Goal: Communication & Community: Answer question/provide support

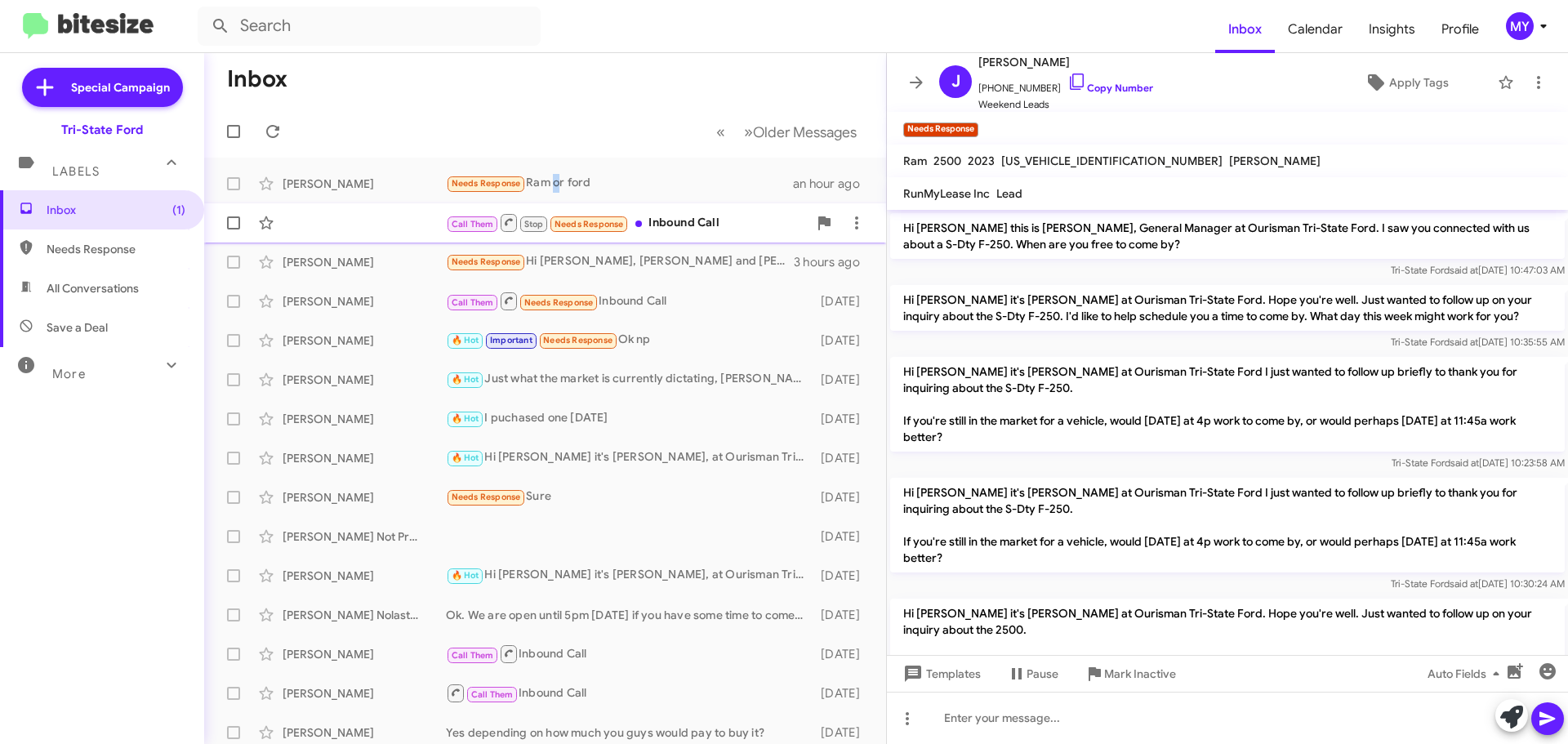
scroll to position [261, 0]
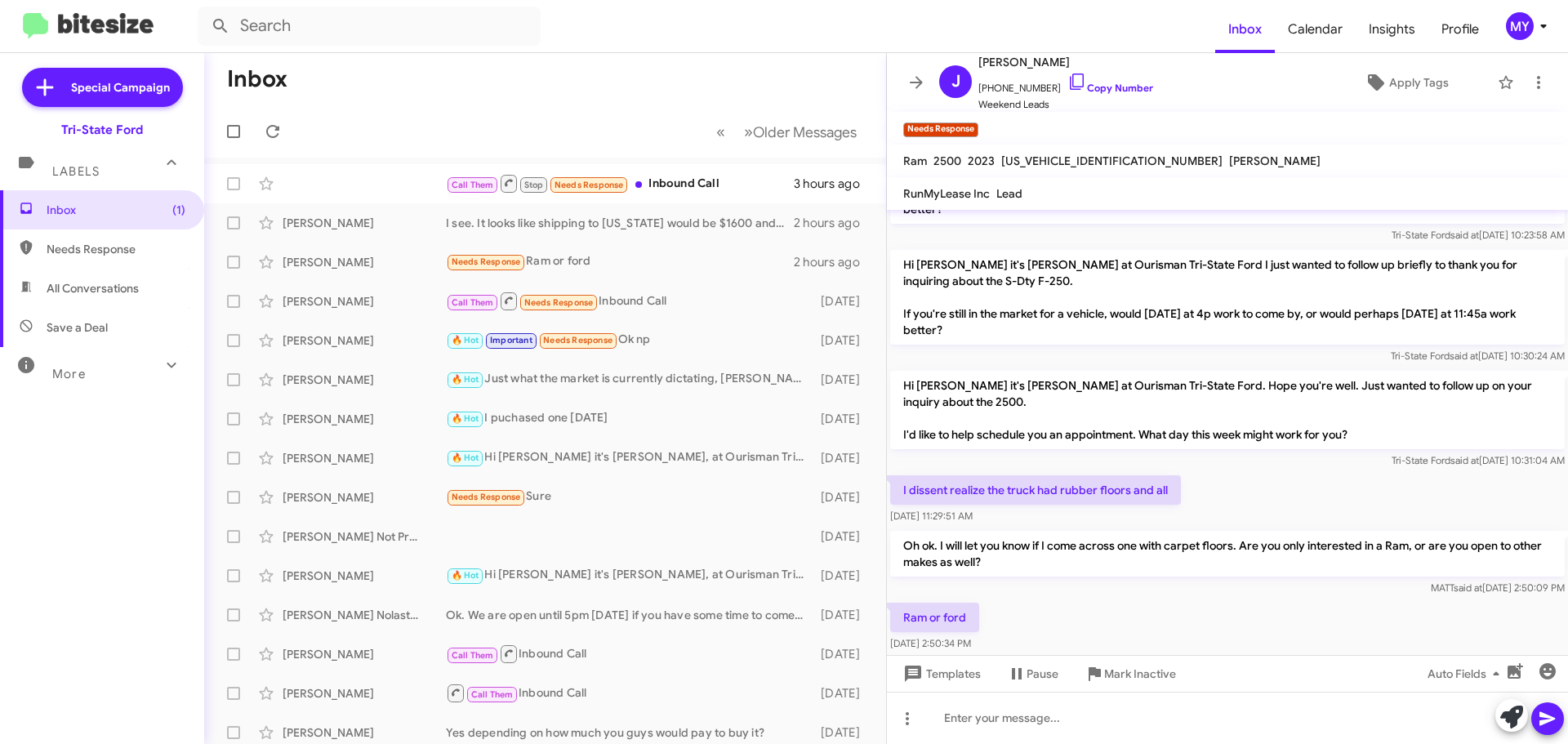
click at [121, 285] on span "All Conversations" at bounding box center [93, 288] width 93 height 16
type input "in:all-conversations"
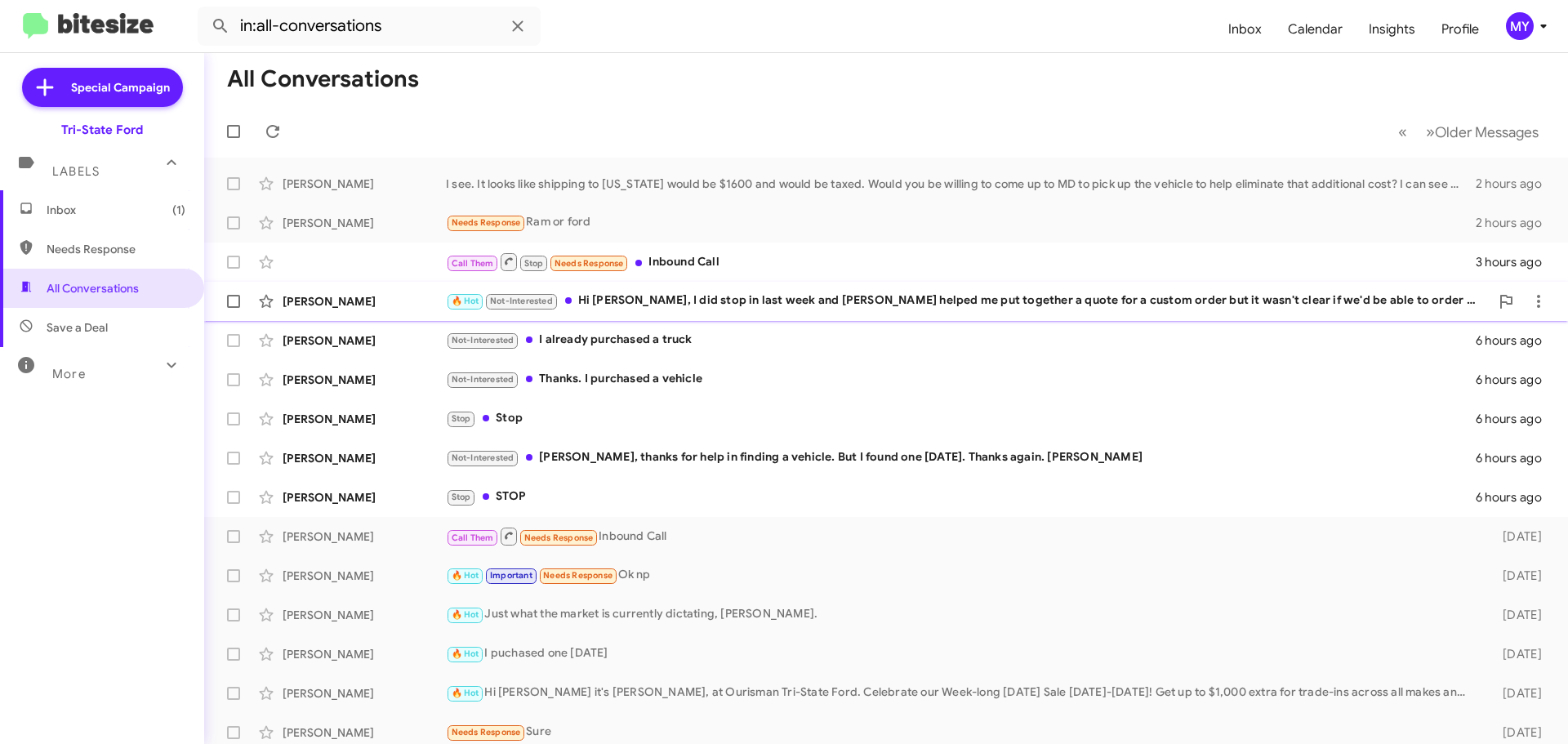
click at [682, 304] on div "🔥 Hot Not-Interested Hi [PERSON_NAME], I did stop in last week and [PERSON_NAME…" at bounding box center [968, 301] width 1044 height 19
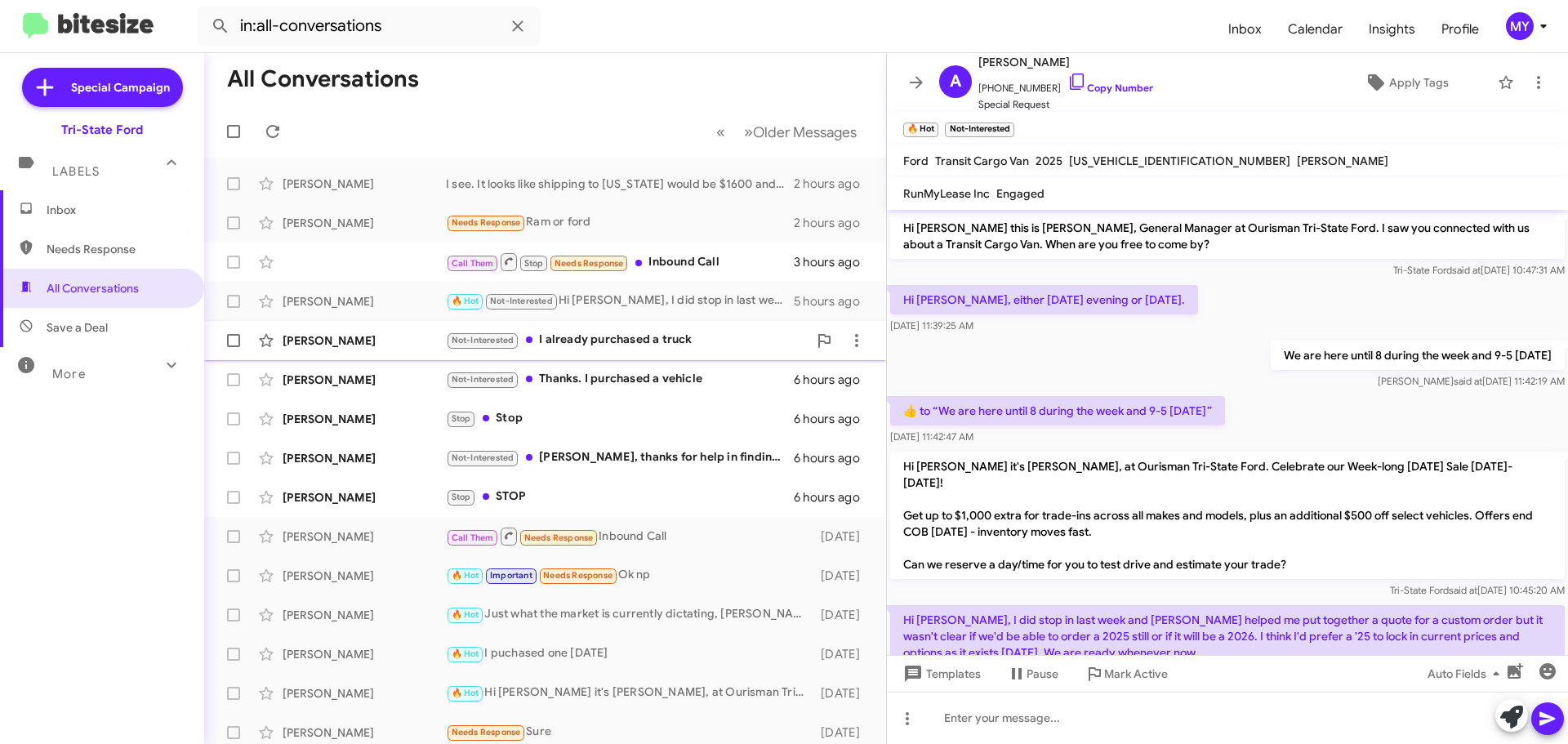
click at [662, 339] on div "Not-Interested I already purchased a truck" at bounding box center [627, 340] width 362 height 19
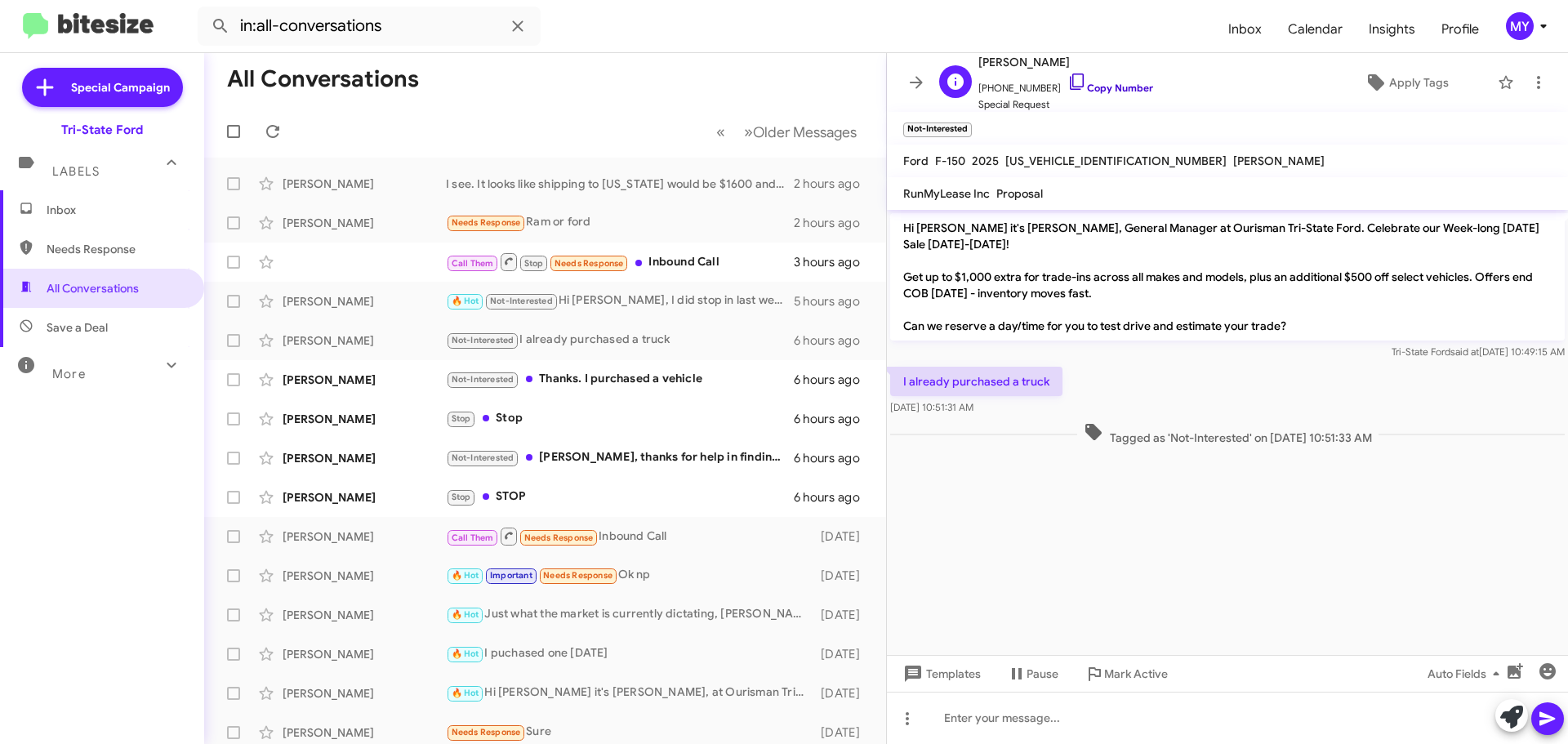
click at [1068, 78] on icon at bounding box center [1077, 81] width 20 height 20
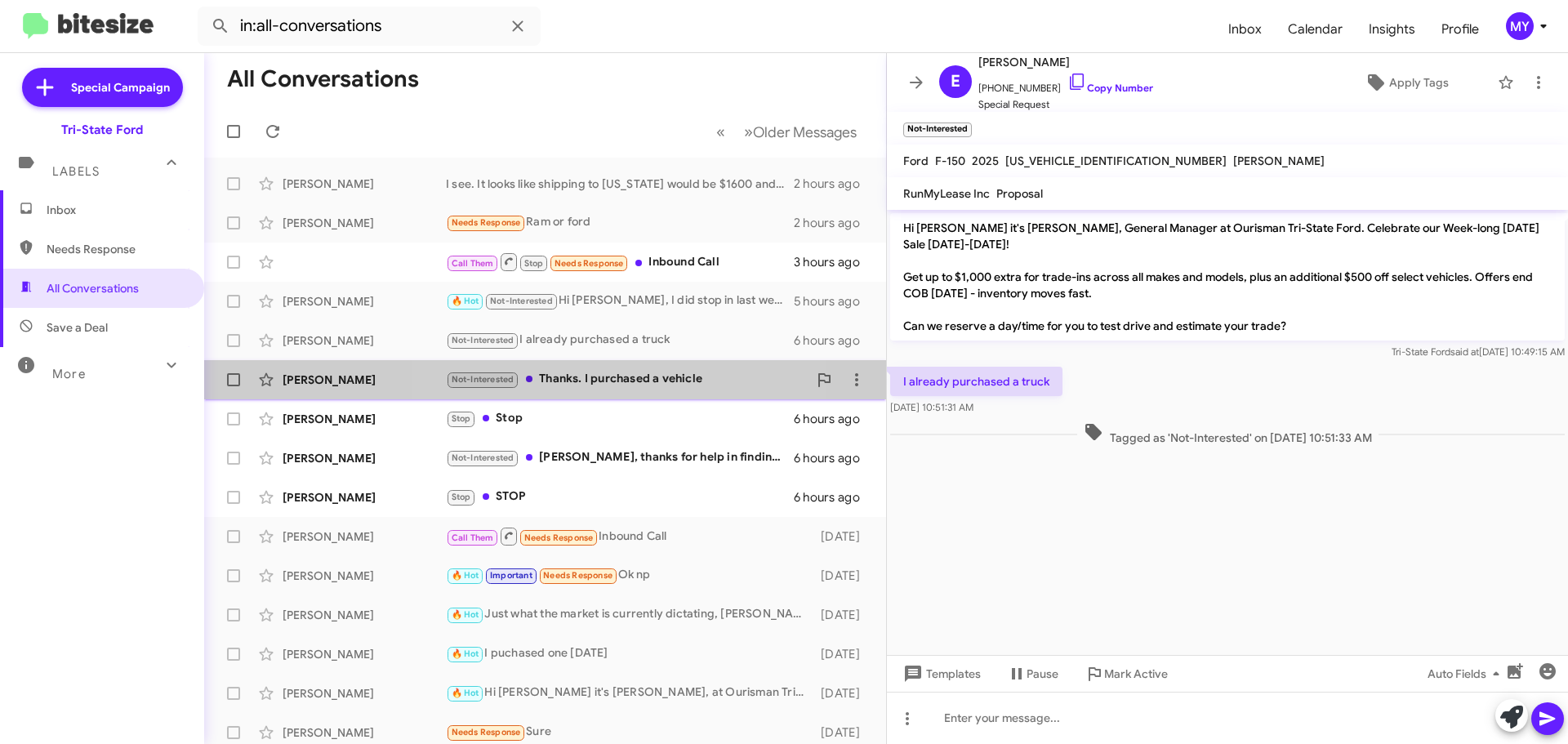
click at [604, 383] on div "Not-Interested Thanks. I purchased a vehicle" at bounding box center [627, 379] width 362 height 19
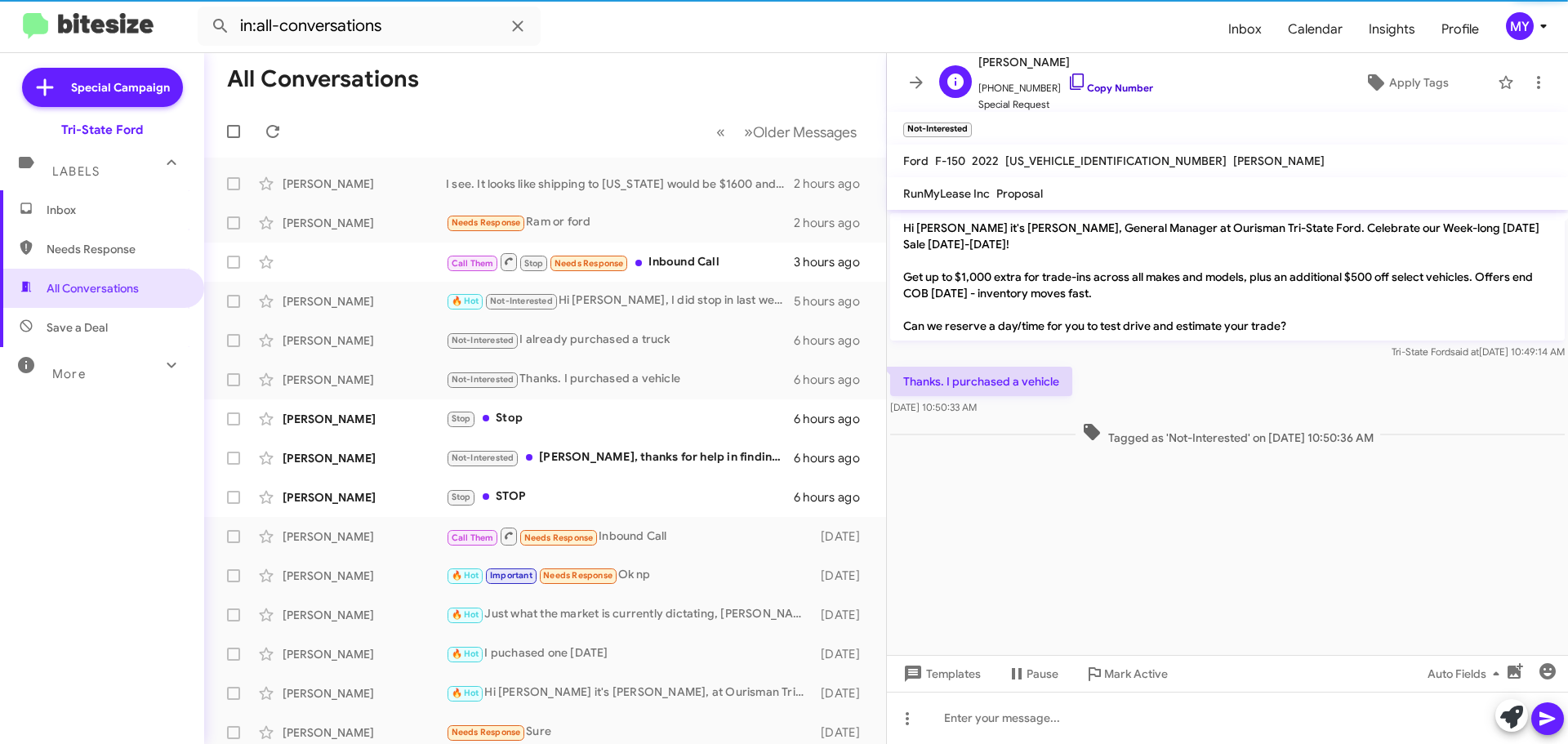
click at [1068, 86] on icon at bounding box center [1077, 81] width 20 height 20
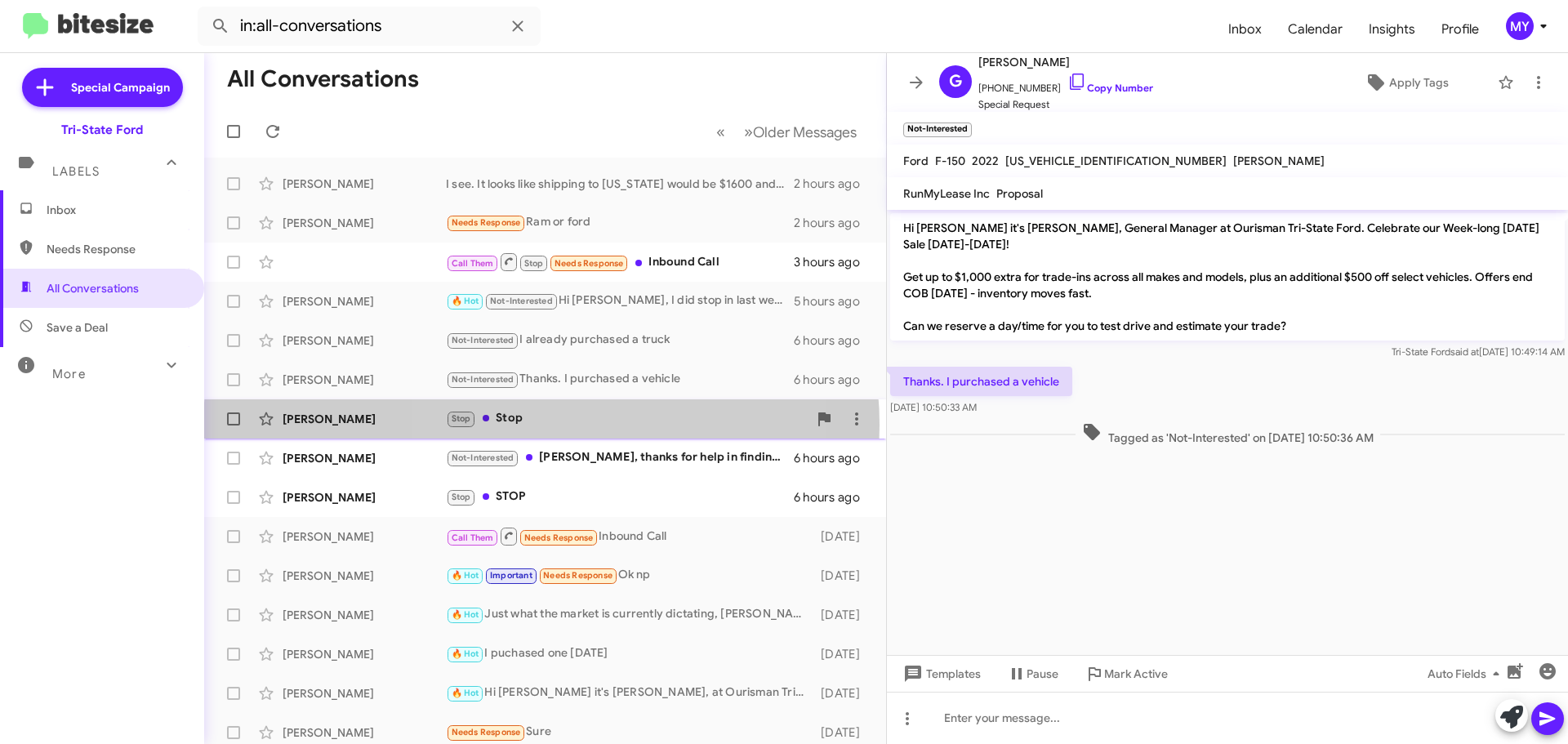
click at [541, 425] on div "Stop Stop" at bounding box center [627, 419] width 362 height 19
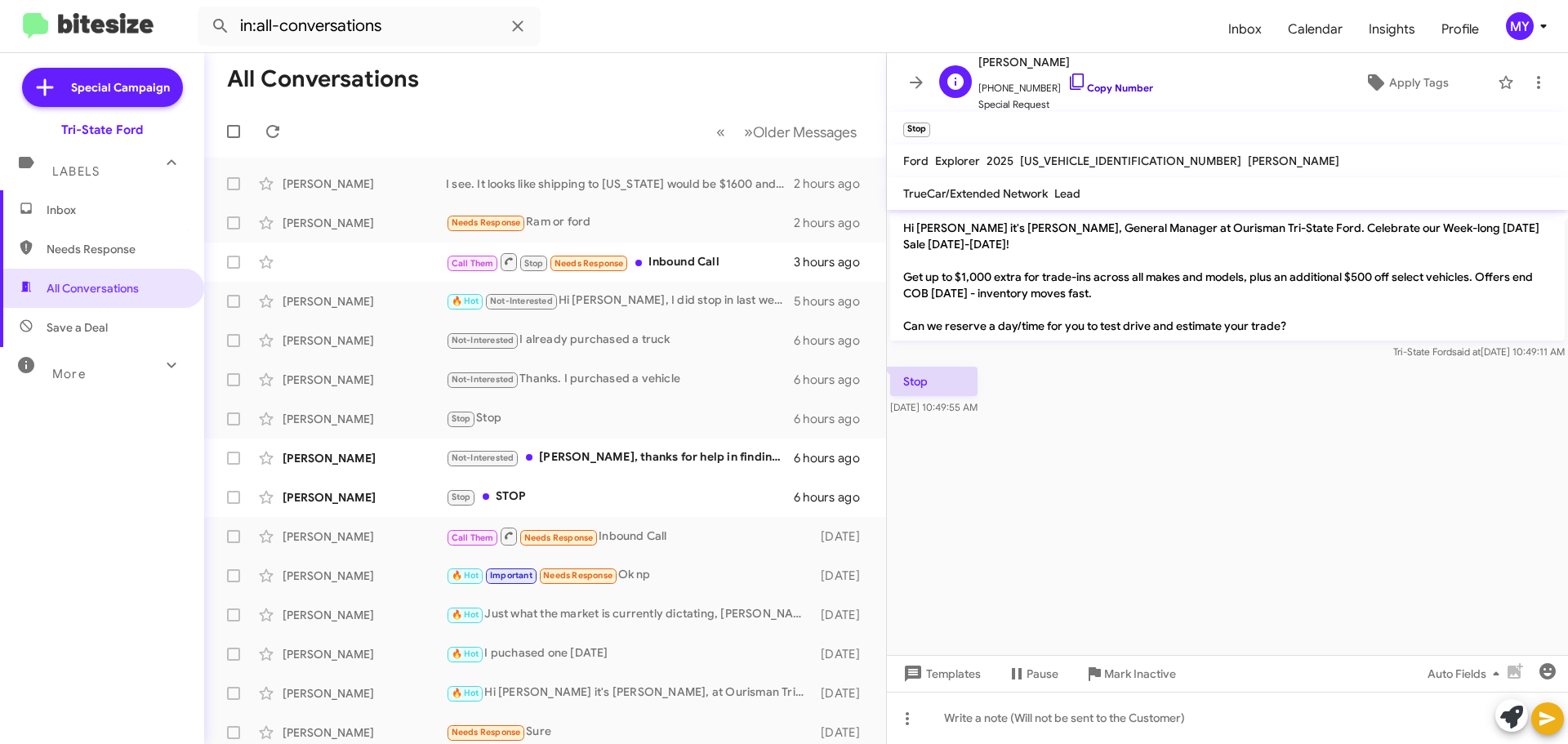
click at [1068, 83] on icon at bounding box center [1077, 81] width 20 height 20
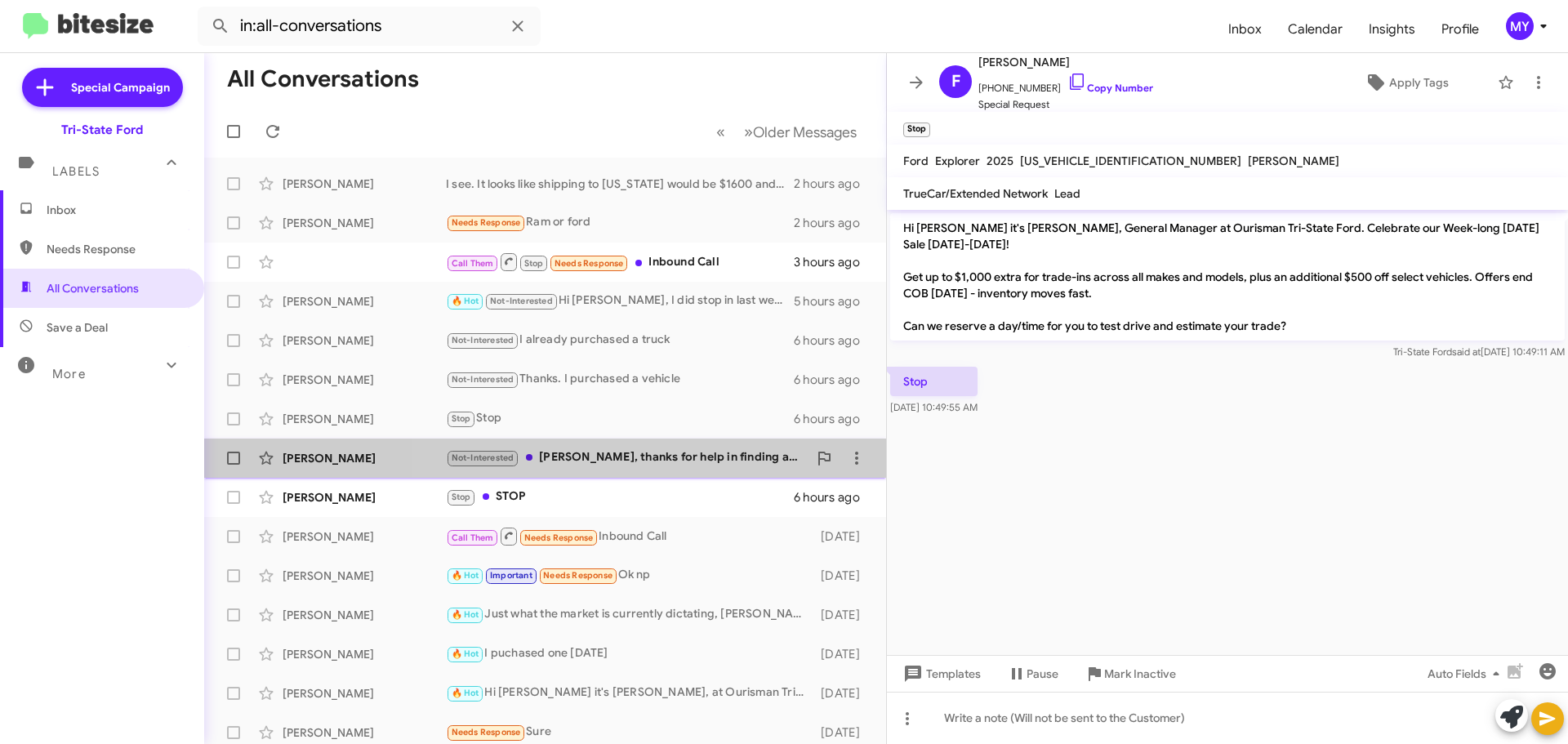
click at [680, 462] on div "Not-Interested [PERSON_NAME], thanks for help in finding a vehicle. But I found…" at bounding box center [627, 458] width 362 height 19
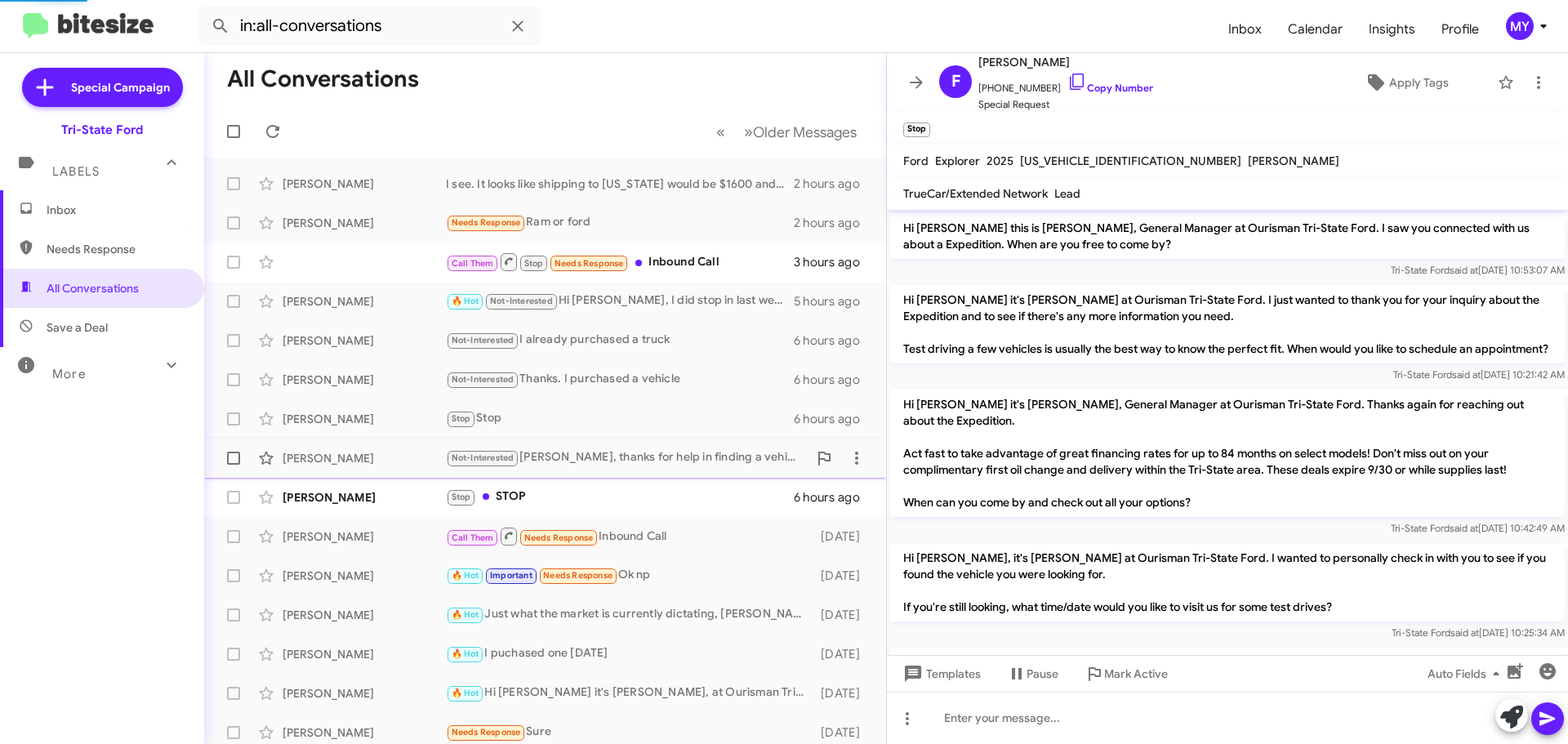
scroll to position [903, 0]
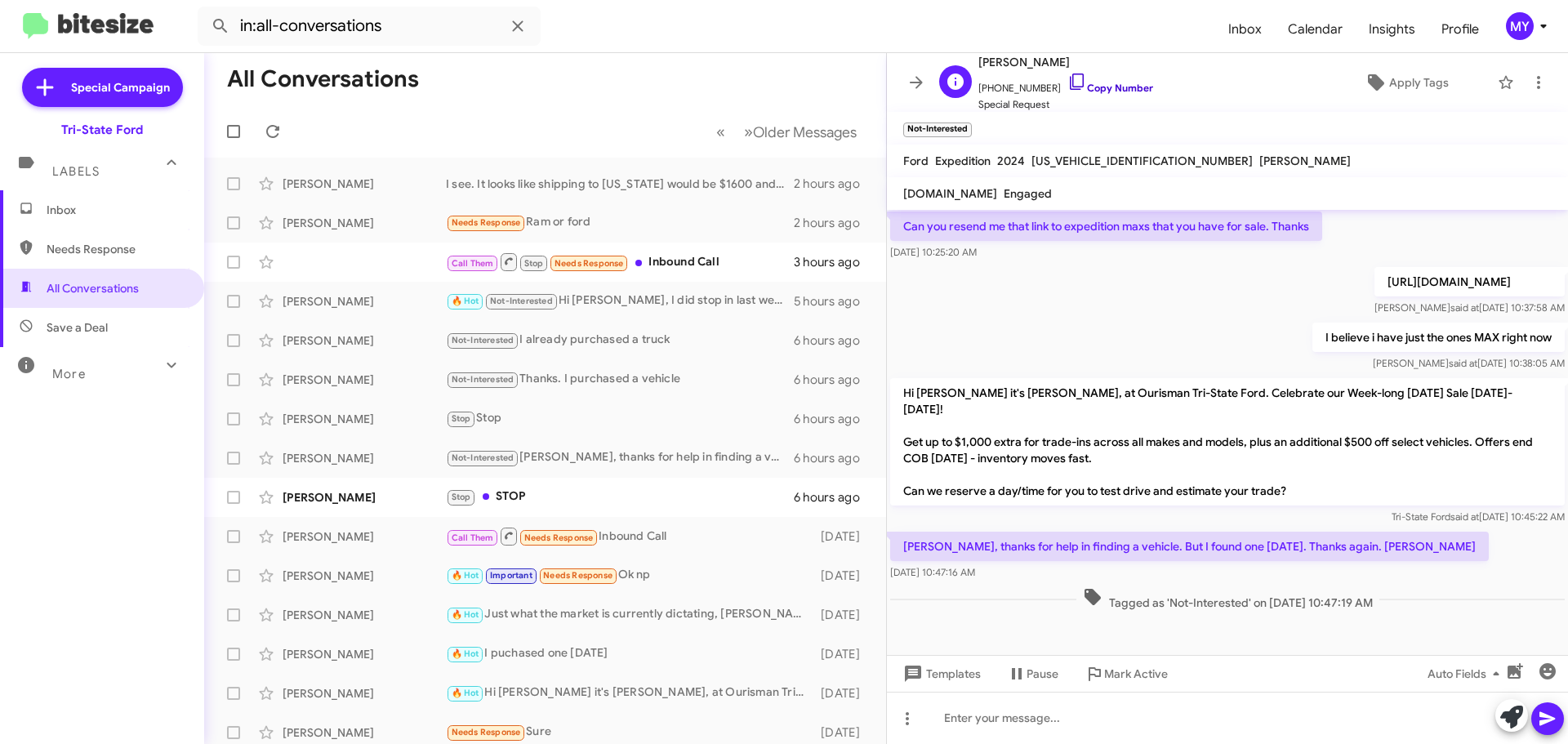
click at [1068, 81] on icon at bounding box center [1077, 81] width 20 height 20
click at [595, 500] on div "Stop STOP" at bounding box center [627, 497] width 362 height 19
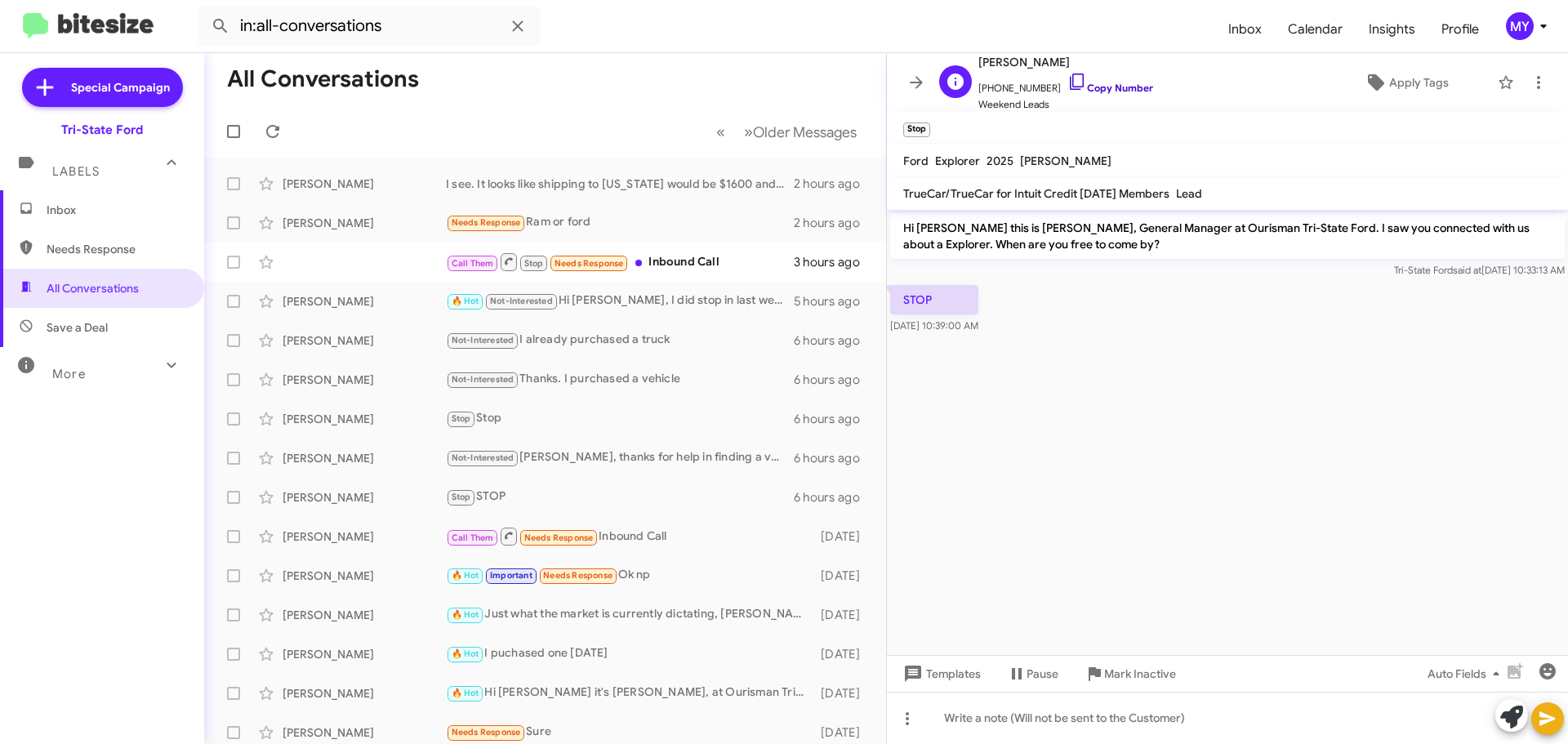
click at [1068, 81] on icon at bounding box center [1077, 81] width 20 height 20
click at [88, 210] on span "Inbox" at bounding box center [116, 210] width 139 height 16
